Goal: Register for event/course

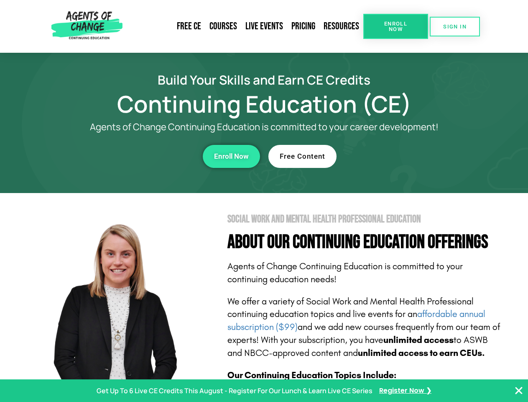
click at [264, 201] on section "Social Work and Mental Health Professional Education About Our Continuing Educa…" at bounding box center [264, 368] width 528 height 351
click at [396, 26] on span "Enroll Now" at bounding box center [396, 26] width 38 height 11
click at [455, 26] on span "SIGN IN" at bounding box center [455, 26] width 23 height 5
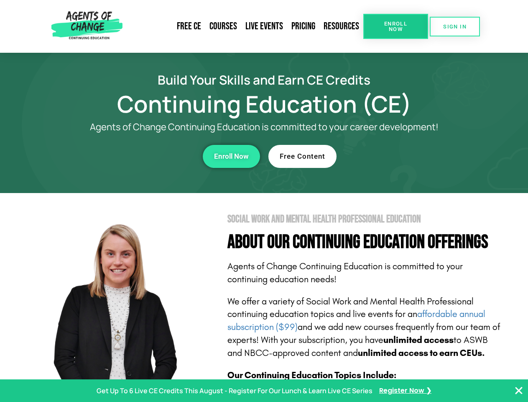
click at [145, 156] on div "Enroll Now" at bounding box center [145, 156] width 230 height 23
click at [231, 156] on span "Enroll Now" at bounding box center [231, 156] width 35 height 7
click at [384, 156] on div "Free Content" at bounding box center [384, 156] width 230 height 23
